Goal: Task Accomplishment & Management: Check status

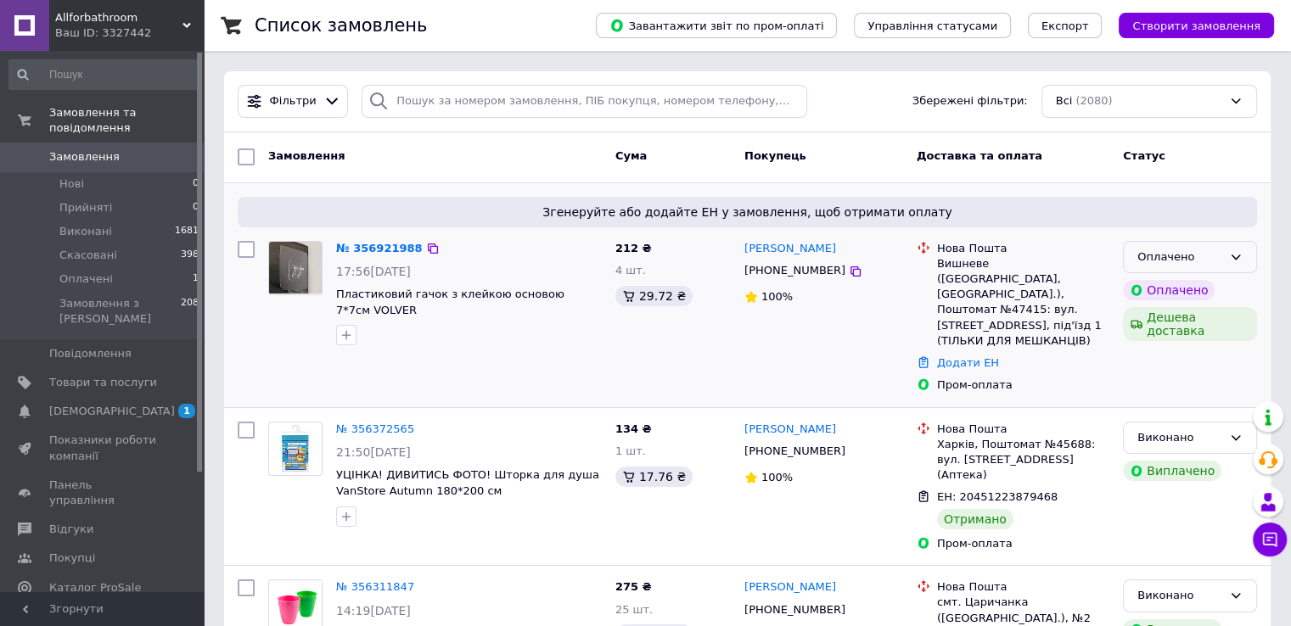
click at [1214, 249] on div "Оплачено" at bounding box center [1179, 258] width 85 height 18
click at [1172, 279] on li "Прийнято" at bounding box center [1190, 292] width 132 height 31
click at [379, 250] on link "№ 356921988" at bounding box center [375, 248] width 78 height 13
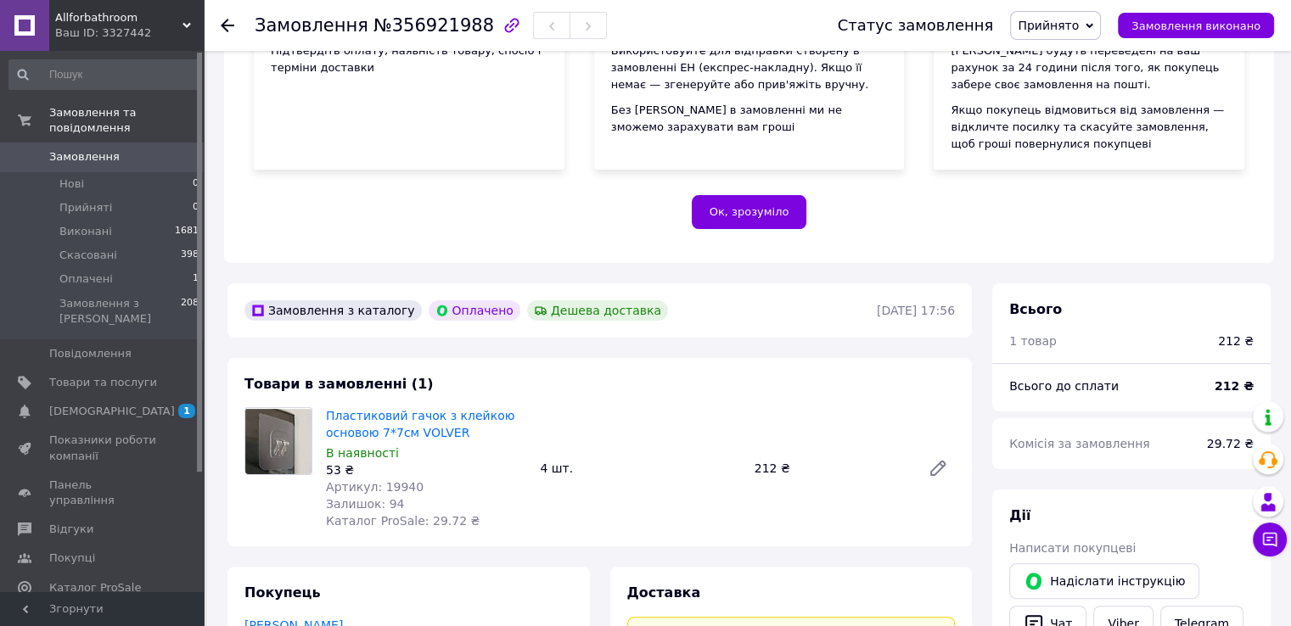
scroll to position [509, 0]
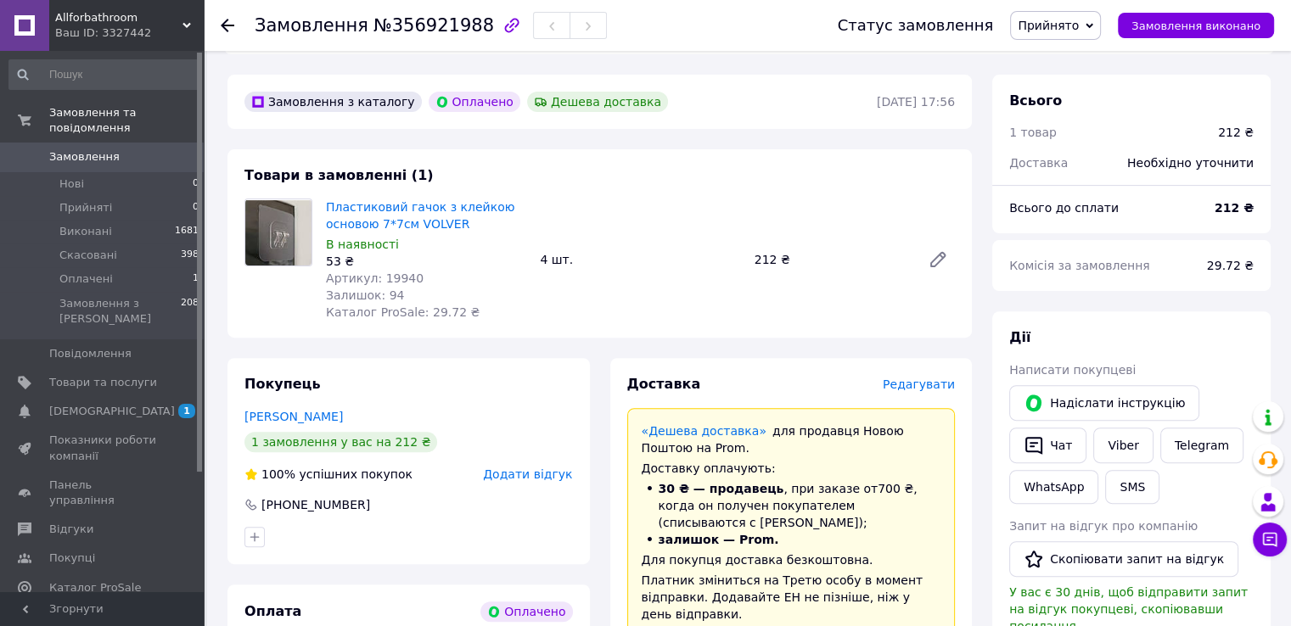
click at [502, 22] on icon "button" at bounding box center [512, 25] width 20 height 20
drag, startPoint x: 368, startPoint y: 25, endPoint x: 467, endPoint y: 24, distance: 98.5
click at [467, 24] on div "Замовлення №356921988" at bounding box center [431, 25] width 352 height 29
click at [494, 24] on div at bounding box center [512, 26] width 36 height 36
drag, startPoint x: 374, startPoint y: 23, endPoint x: 469, endPoint y: 25, distance: 94.2
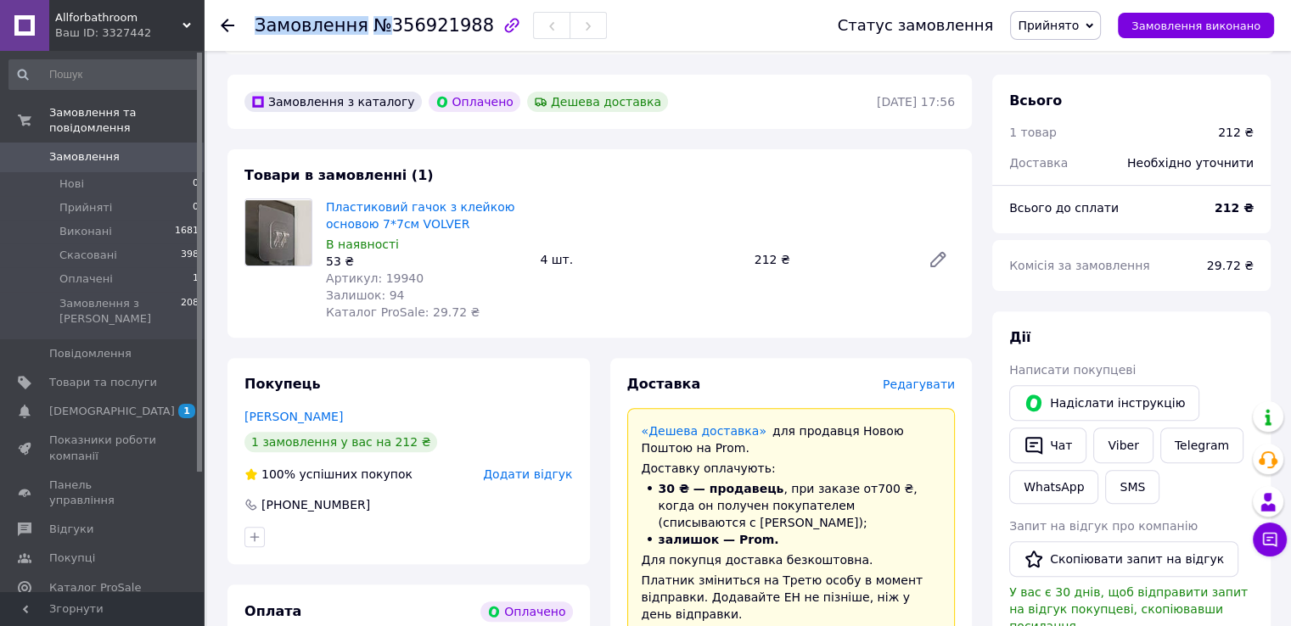
click at [469, 25] on div "Замовлення №356921988" at bounding box center [431, 25] width 352 height 29
click at [460, 23] on span "№356921988" at bounding box center [433, 25] width 121 height 20
drag, startPoint x: 367, startPoint y: 25, endPoint x: 464, endPoint y: 28, distance: 97.7
click at [464, 28] on span "№356921988" at bounding box center [433, 25] width 121 height 20
copy span "№356921988"
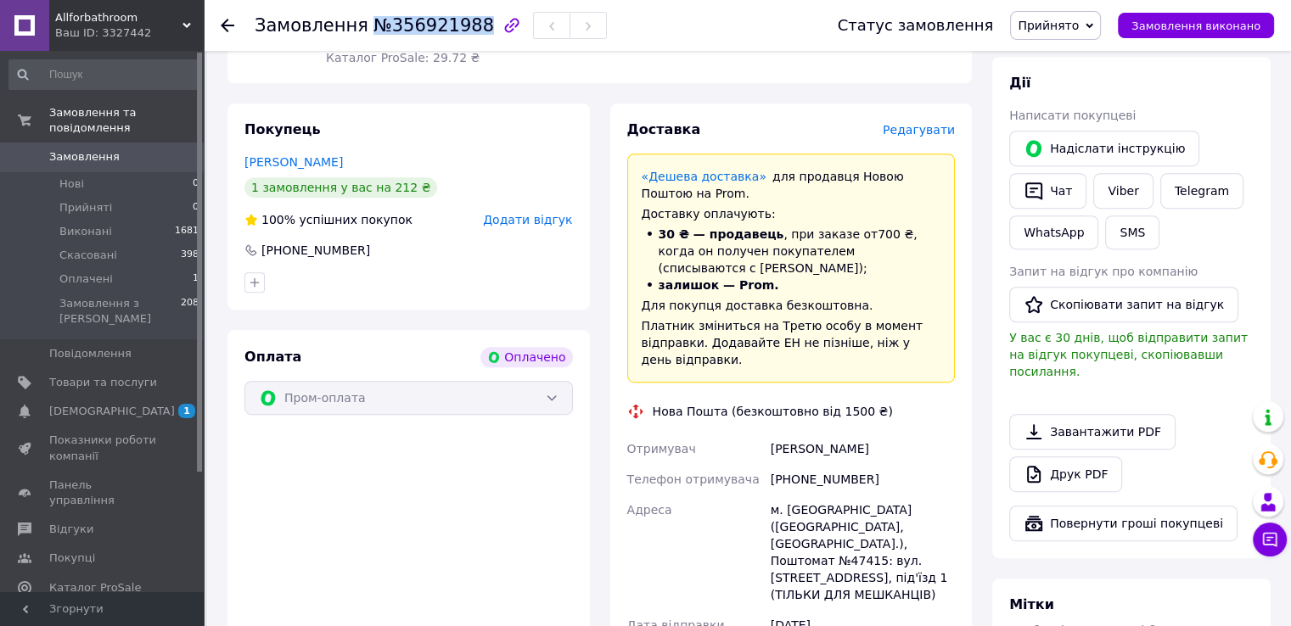
scroll to position [424, 0]
